Goal: Transaction & Acquisition: Purchase product/service

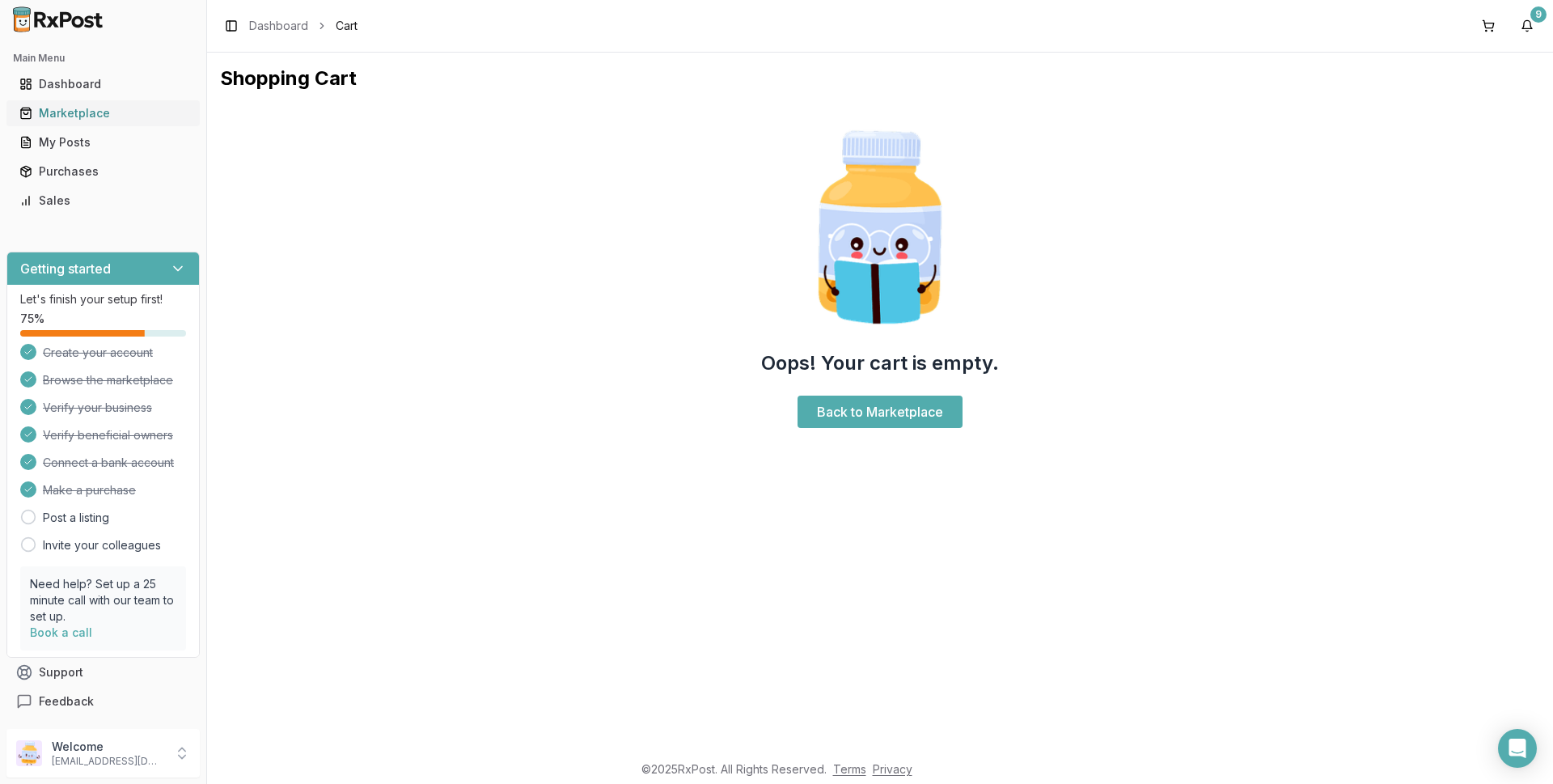
click at [84, 112] on div "Marketplace" at bounding box center [104, 113] width 168 height 16
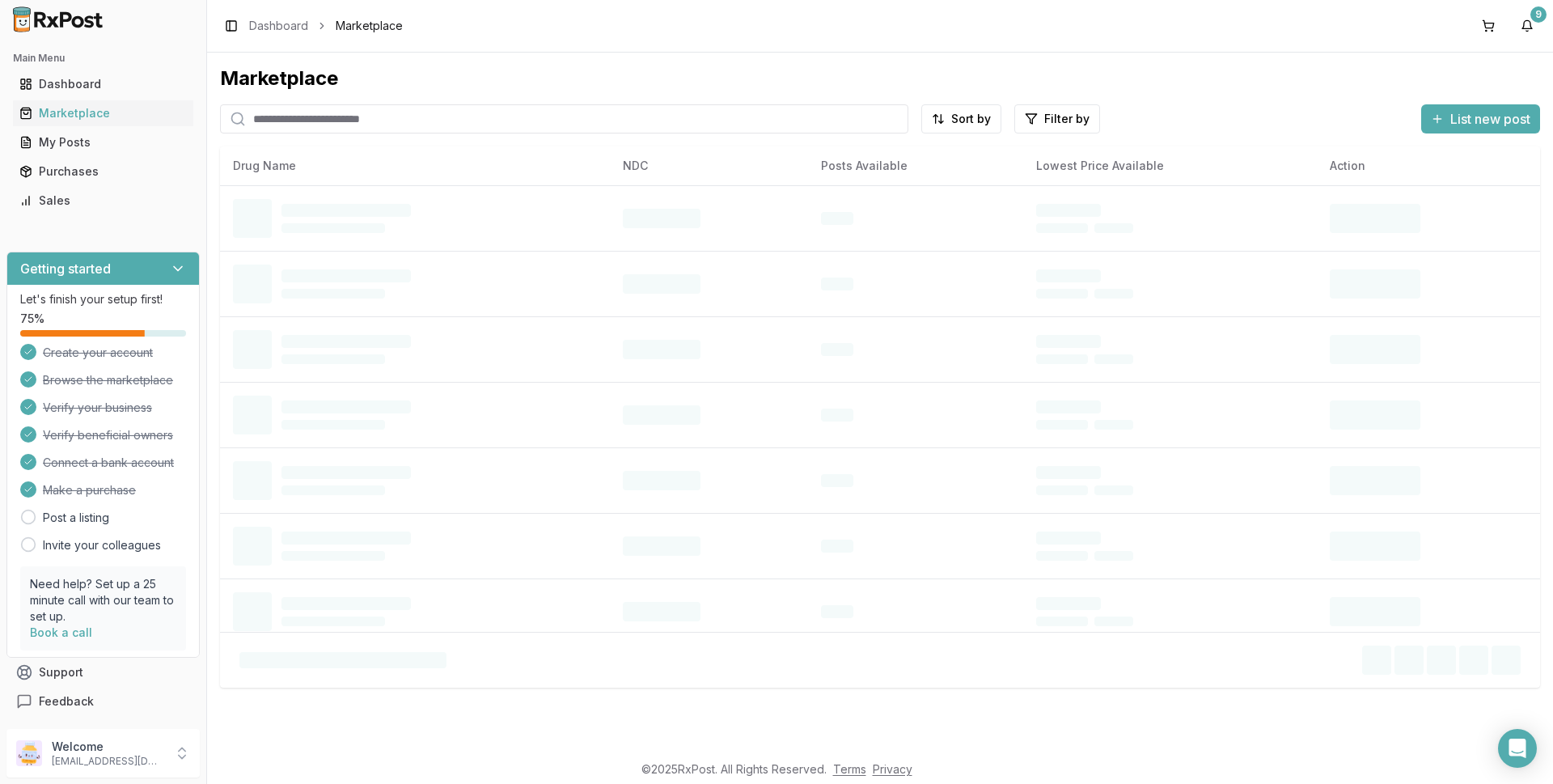
click at [348, 120] on input "search" at bounding box center [564, 119] width 688 height 29
type input "******"
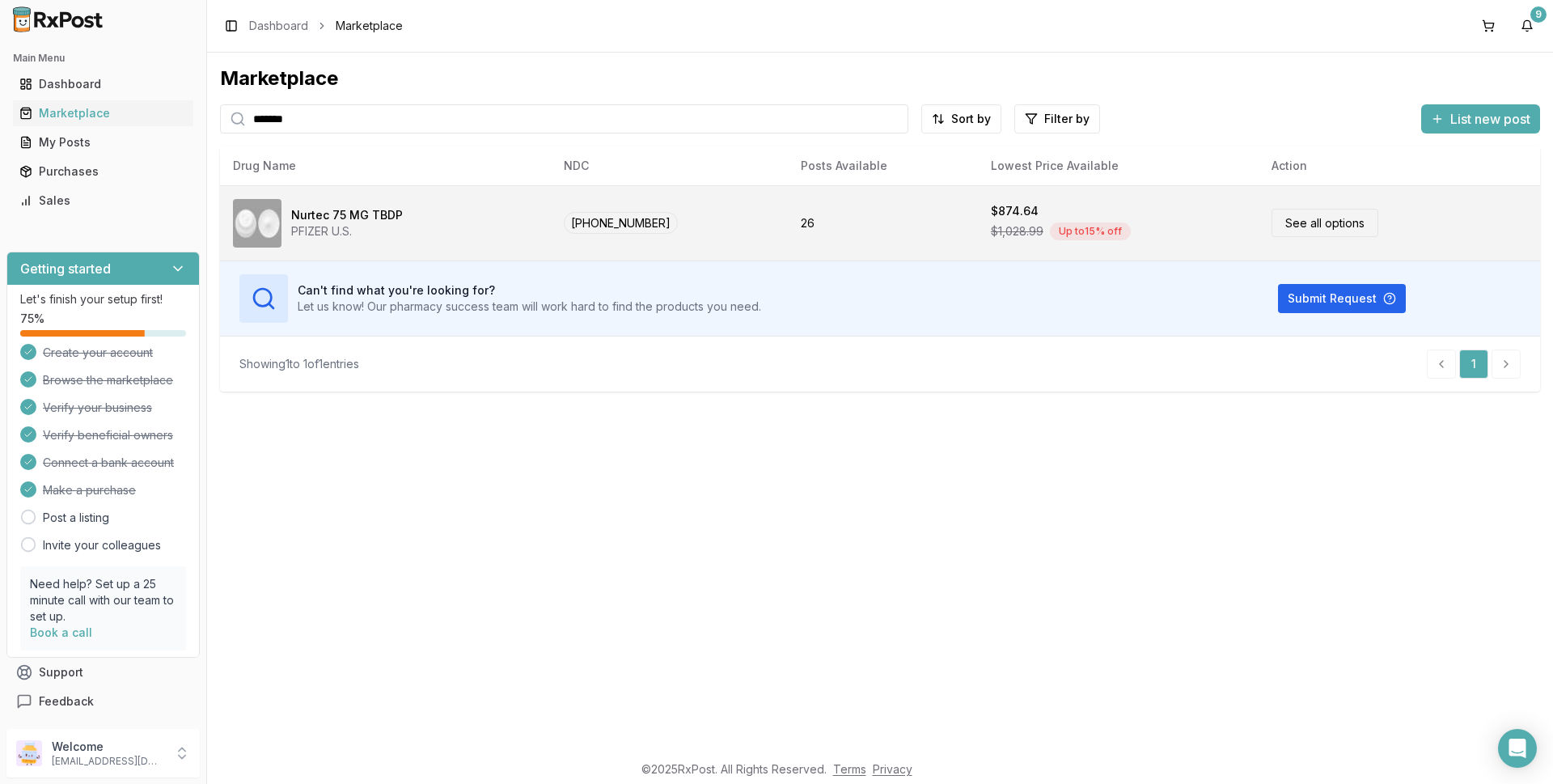
click at [1320, 224] on link "See all options" at bounding box center [1324, 223] width 106 height 28
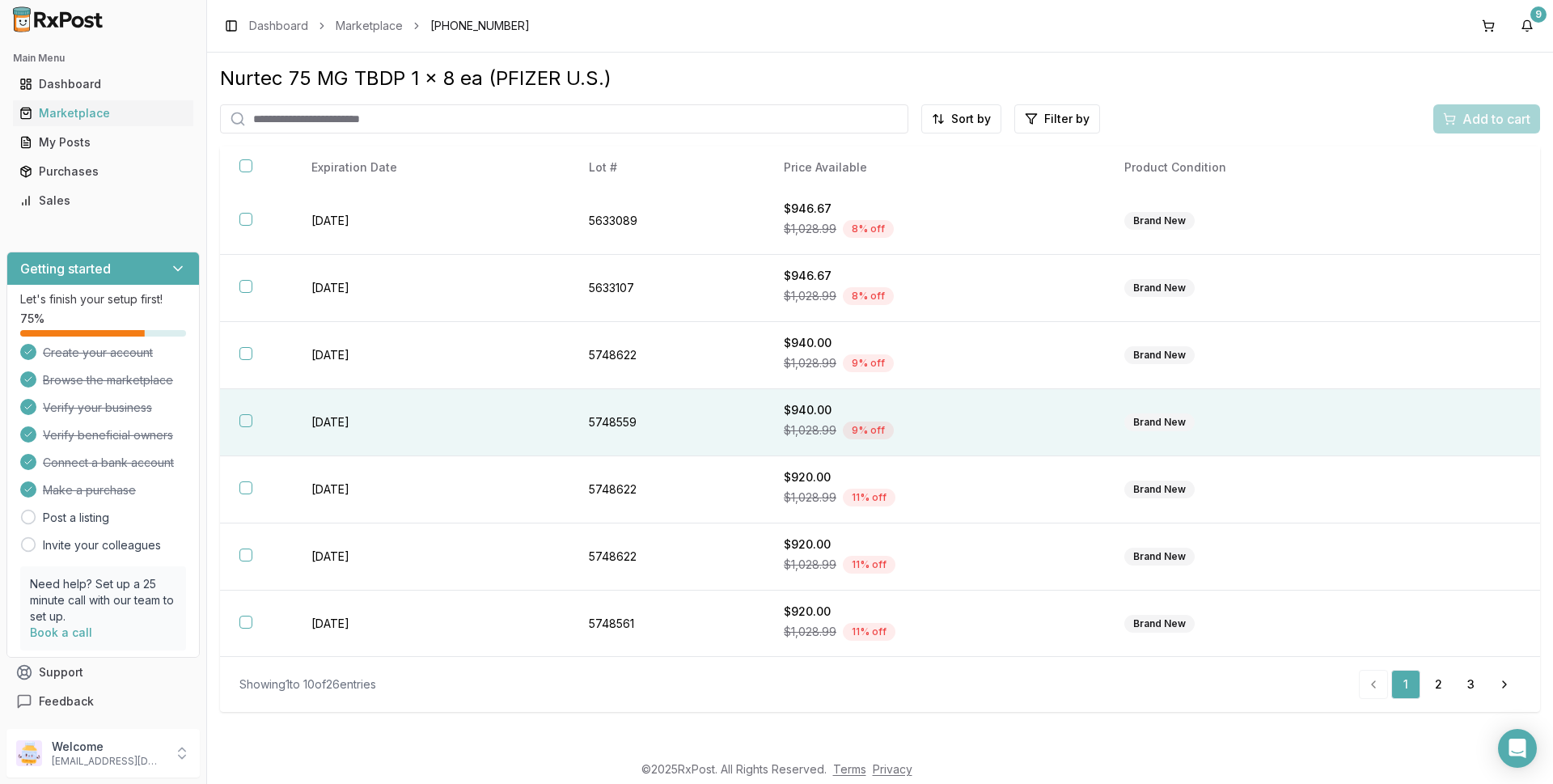
scroll to position [204, 0]
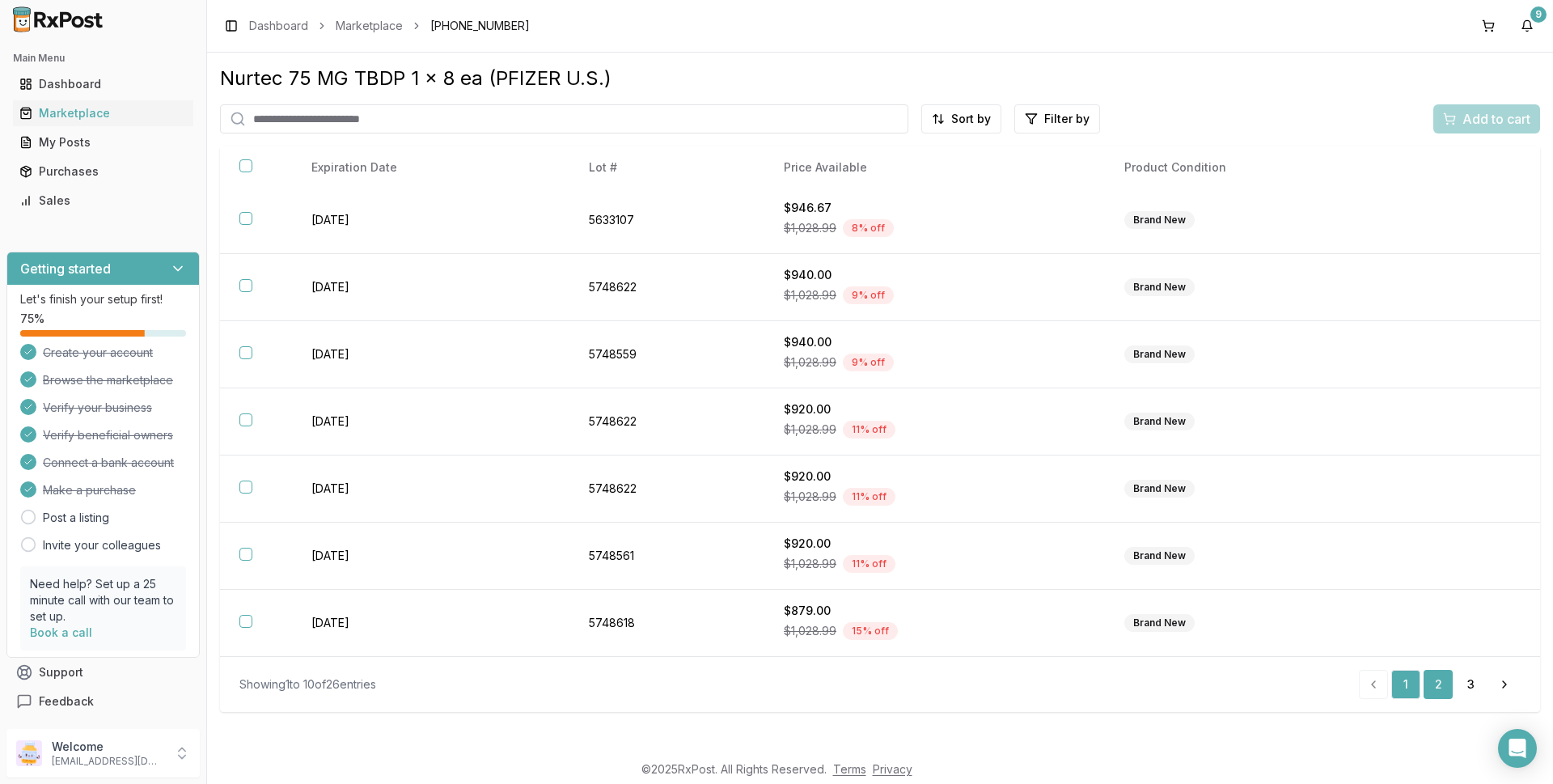
click at [1434, 687] on link "2" at bounding box center [1437, 684] width 29 height 29
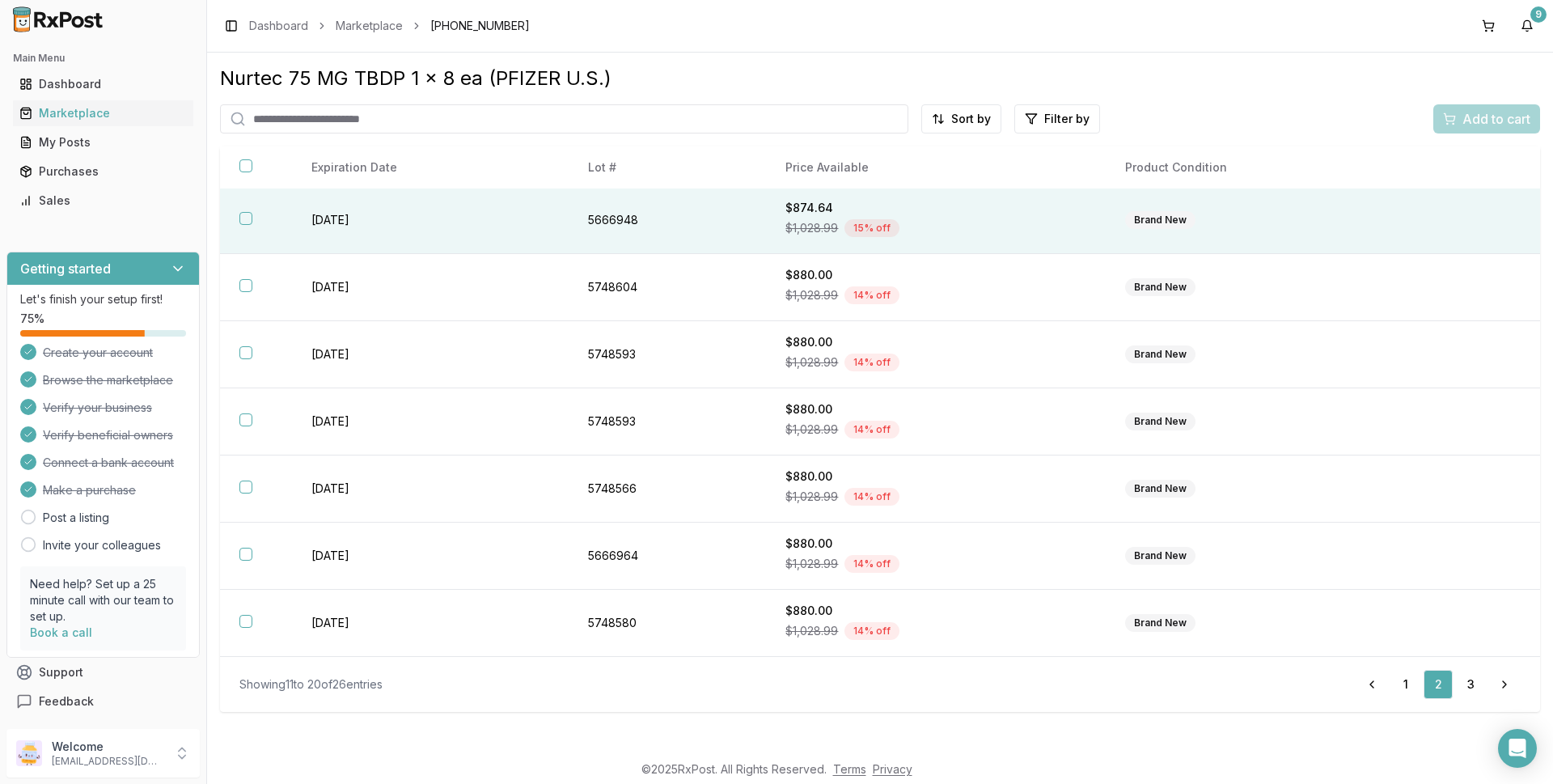
click at [246, 217] on button "button" at bounding box center [246, 218] width 13 height 13
click at [1482, 115] on span "Add to cart" at bounding box center [1497, 119] width 68 height 20
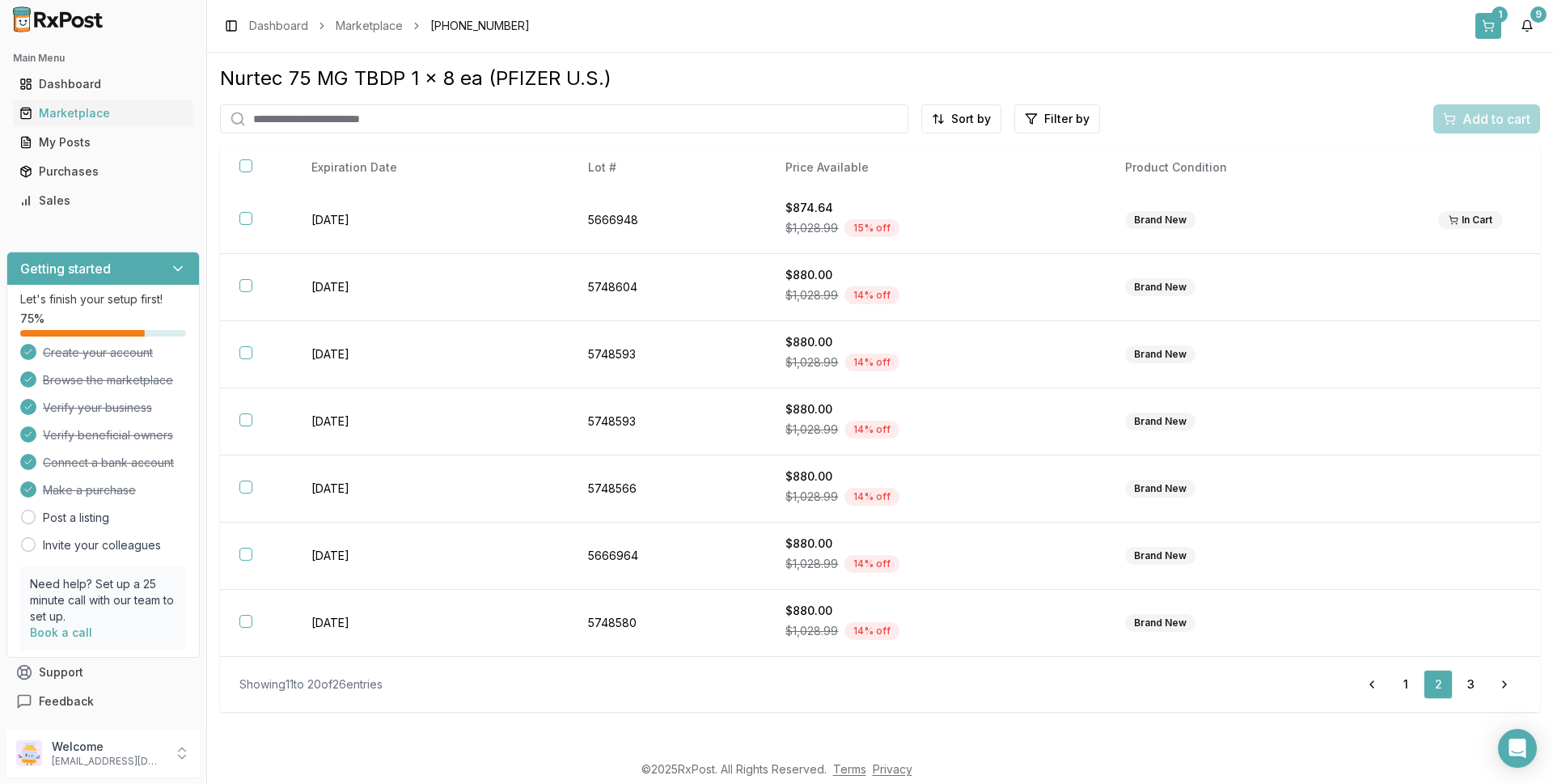
click at [1487, 26] on button "1" at bounding box center [1487, 25] width 25 height 25
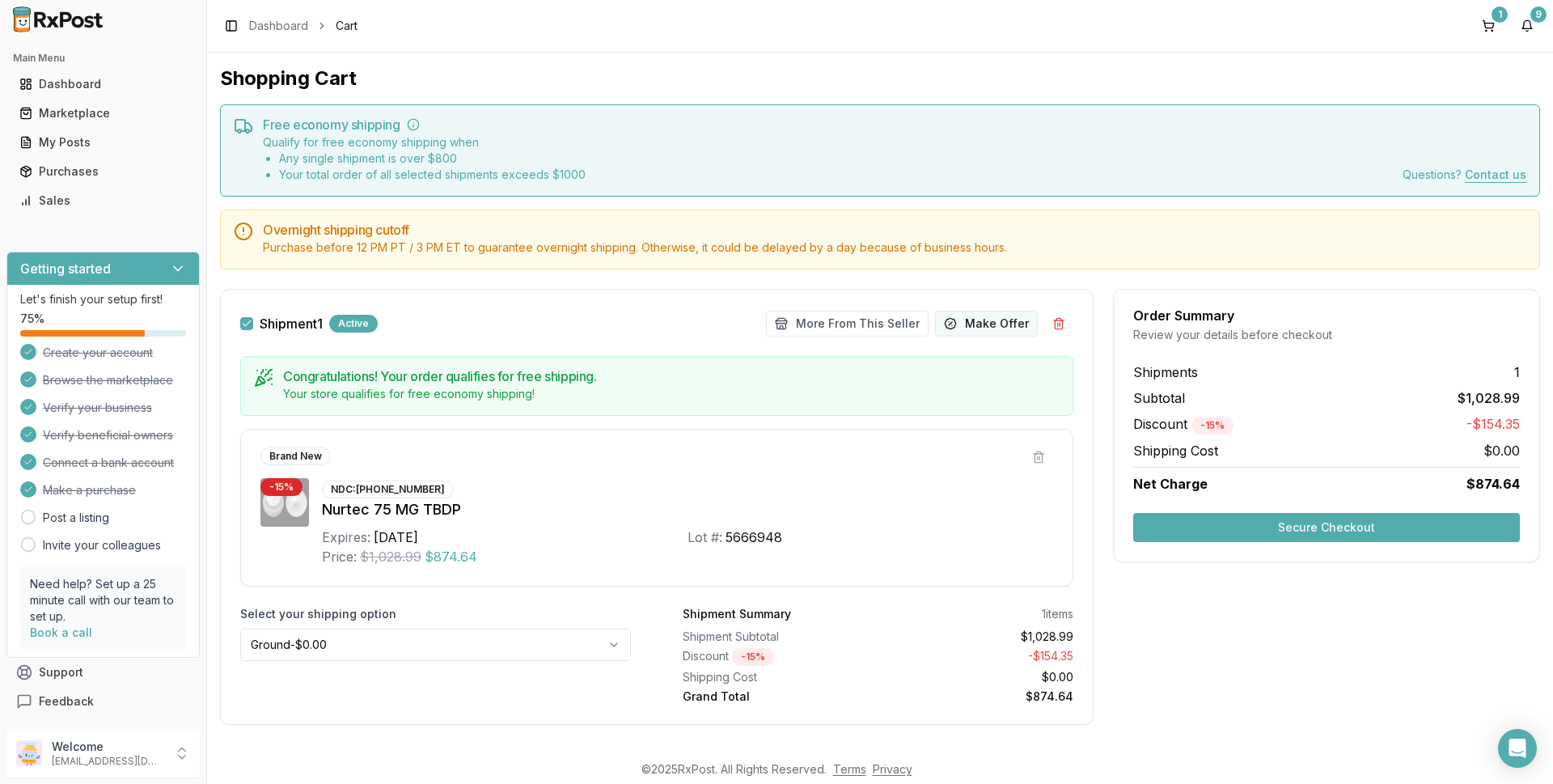
click at [993, 324] on button "Make Offer" at bounding box center [985, 323] width 103 height 25
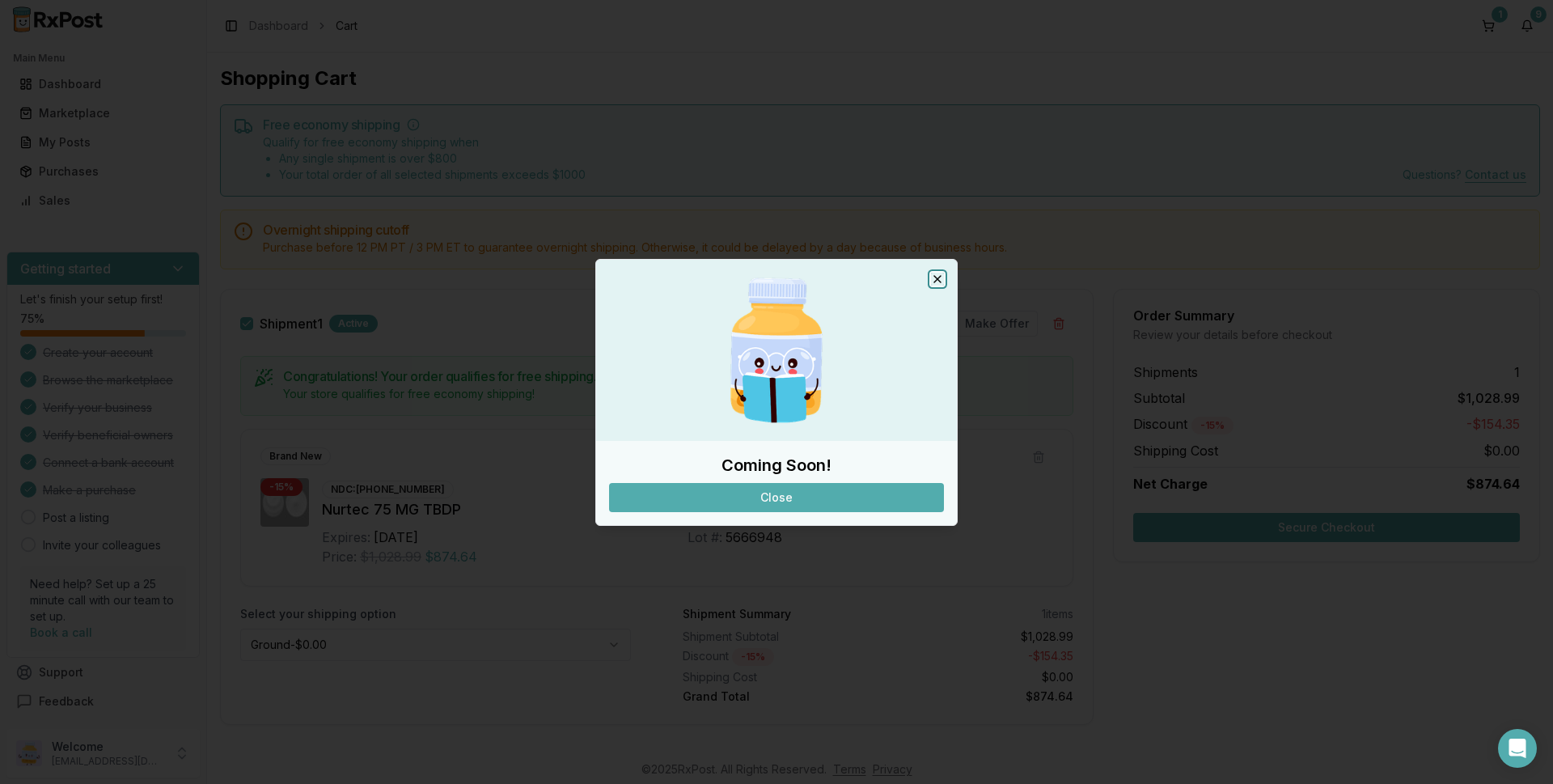
click at [935, 277] on icon "button" at bounding box center [937, 279] width 7 height 7
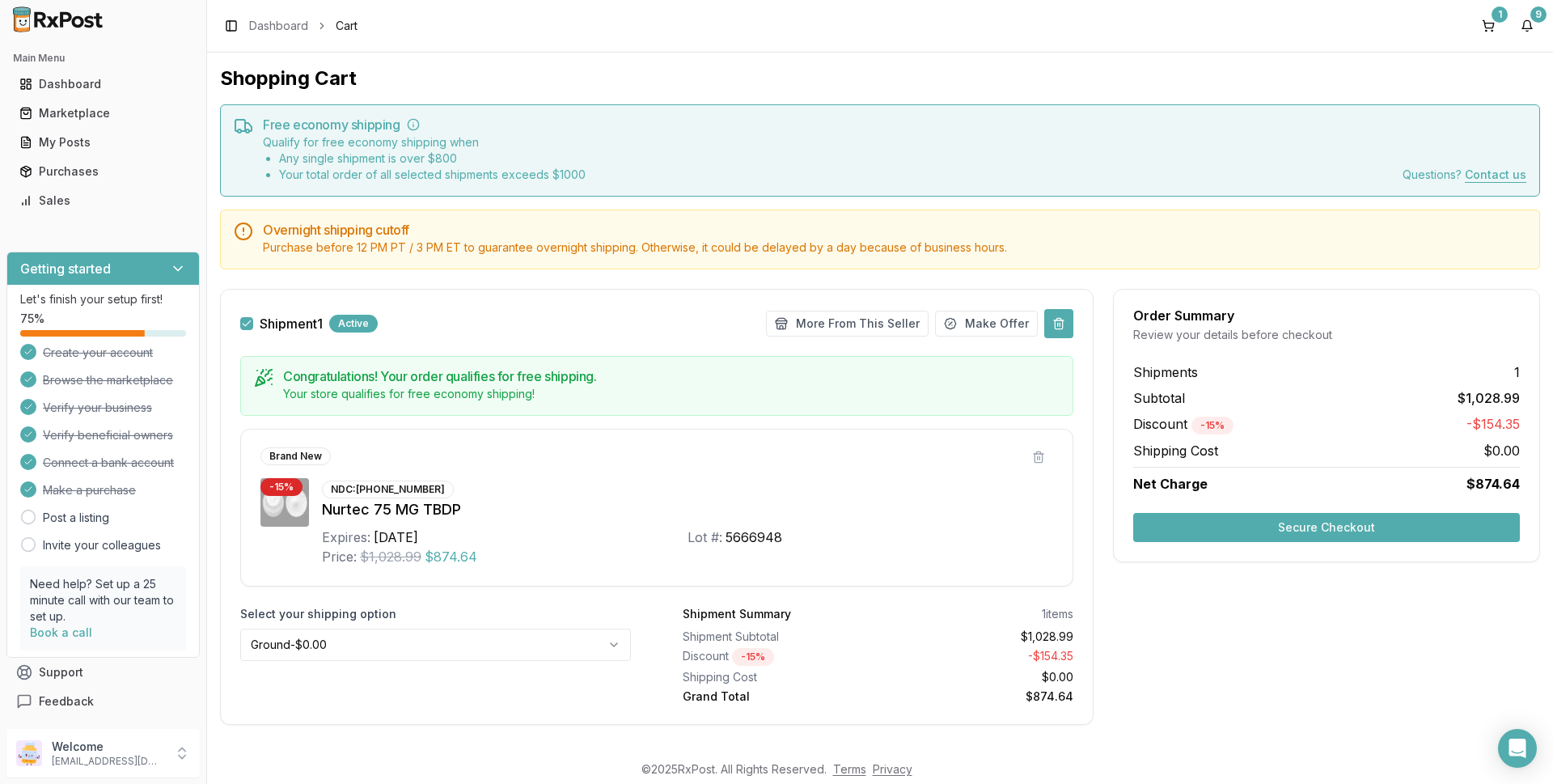
click at [1055, 324] on button at bounding box center [1058, 323] width 29 height 29
